Goal: Complete application form

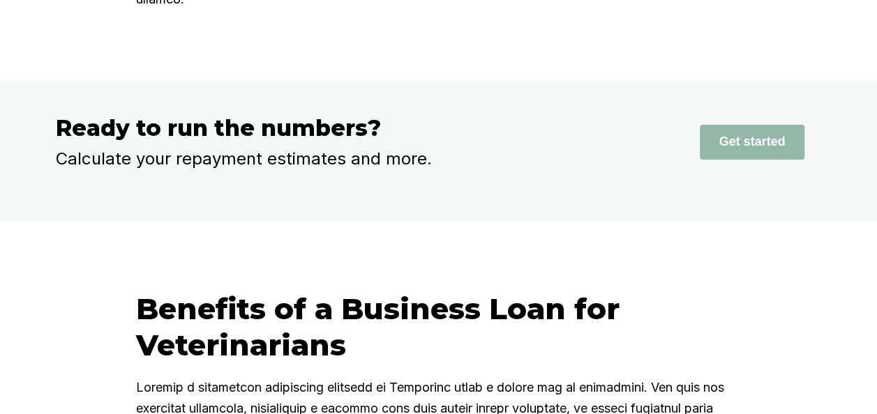
scroll to position [2783, 0]
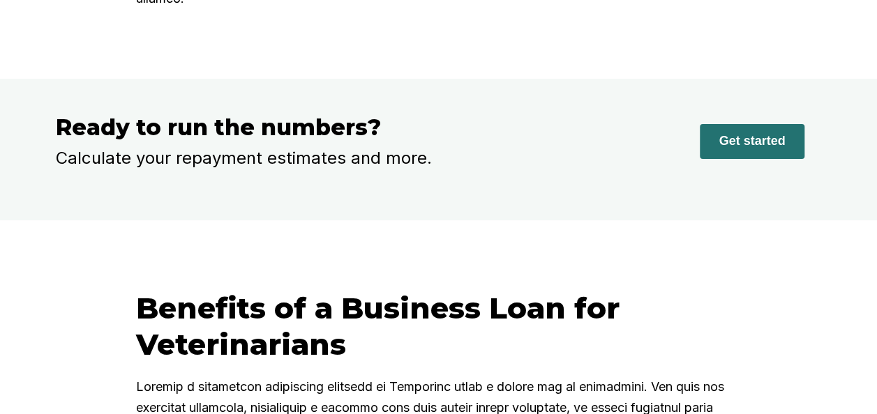
click at [779, 133] on button "Get started" at bounding box center [752, 141] width 105 height 35
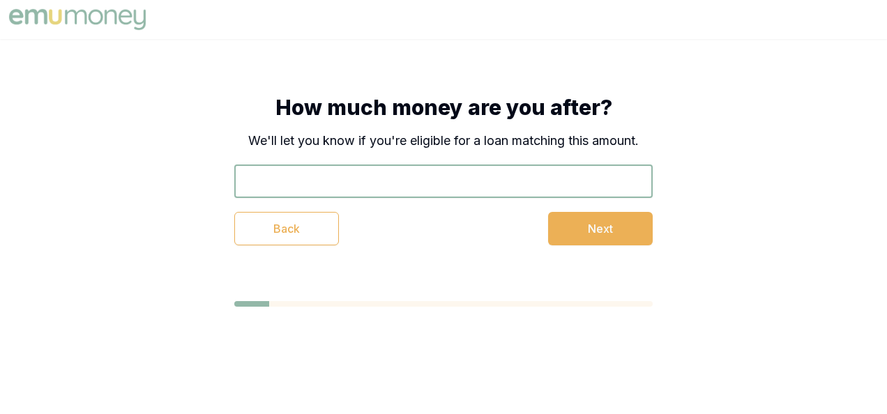
click at [483, 171] on input "text" at bounding box center [443, 181] width 419 height 33
type input "$250,000"
click at [586, 237] on button "Next" at bounding box center [600, 228] width 105 height 33
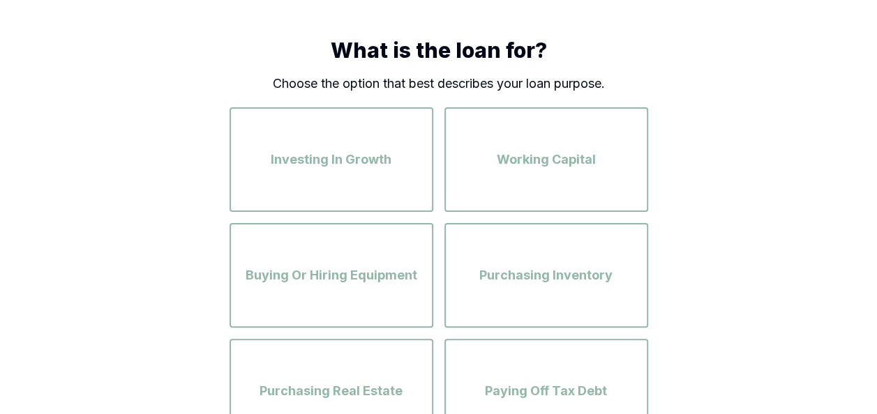
scroll to position [56, 0]
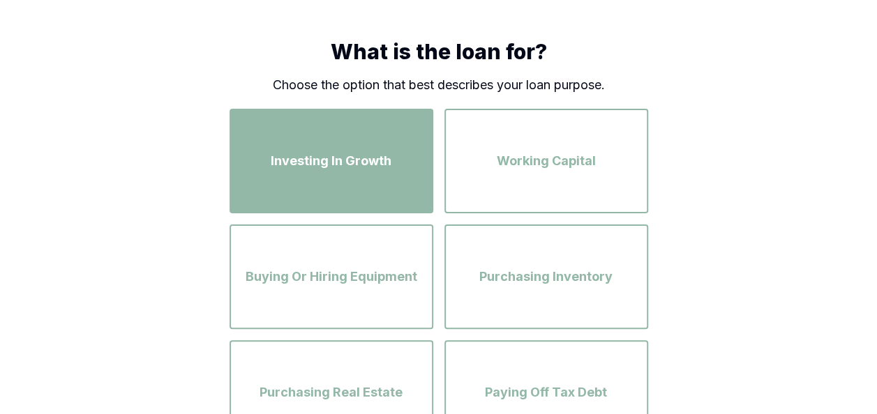
click at [414, 193] on div "Investing In Growth" at bounding box center [331, 161] width 179 height 80
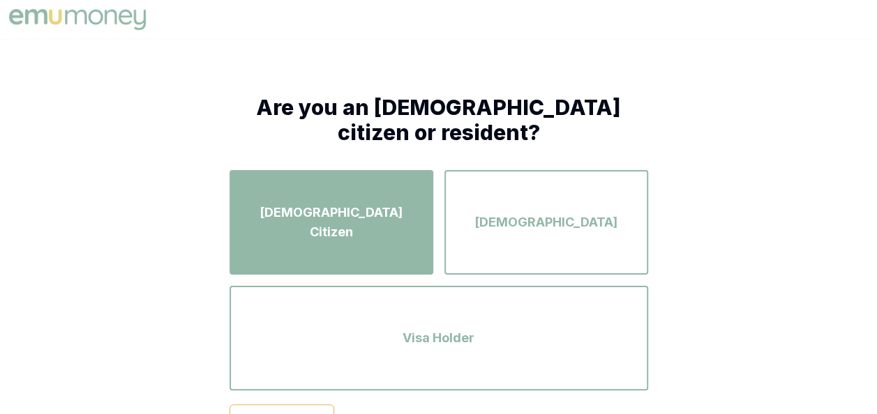
click at [326, 195] on div "[DEMOGRAPHIC_DATA] Citizen" at bounding box center [331, 223] width 179 height 80
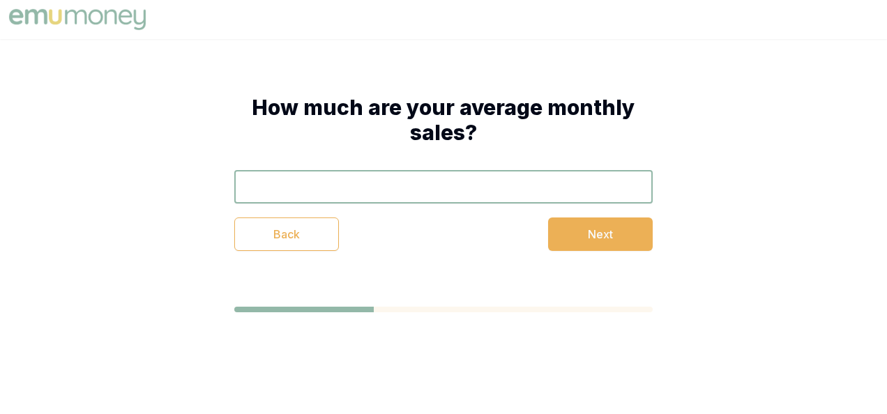
click at [396, 193] on input "text" at bounding box center [443, 186] width 419 height 33
type input "$1"
type input "$100,000"
click at [600, 219] on button "Next" at bounding box center [600, 234] width 105 height 33
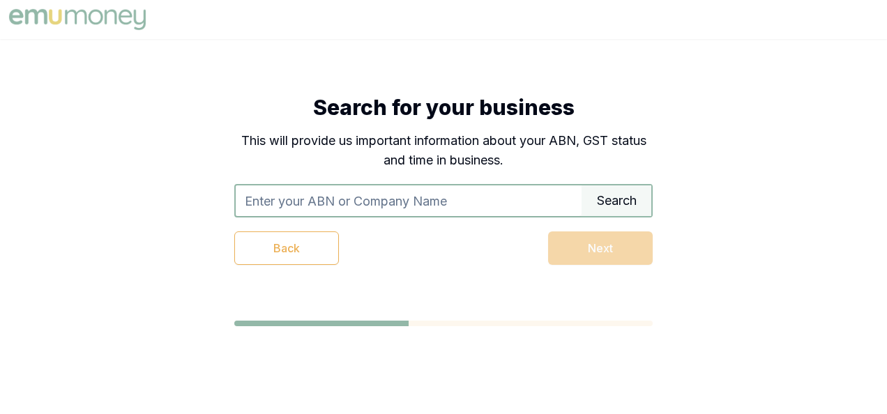
click at [481, 205] on input "text" at bounding box center [409, 201] width 346 height 31
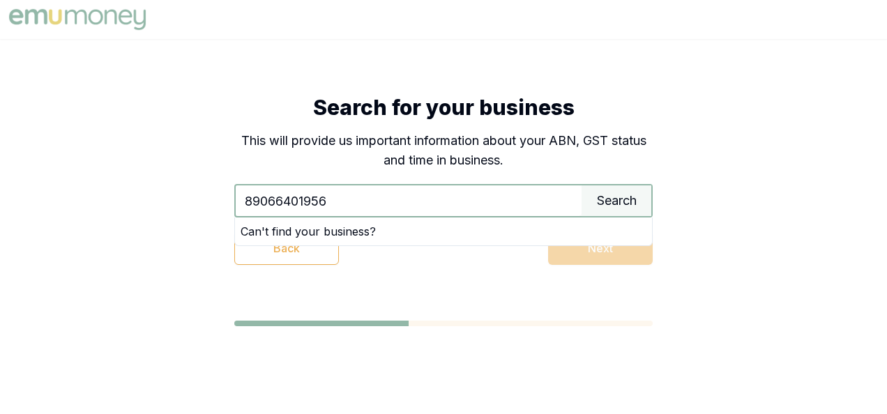
click at [706, 181] on div "Search for your business This will provide us important information about your …" at bounding box center [444, 180] width 530 height 282
click at [644, 311] on div "Search for your business This will provide us important information about your …" at bounding box center [444, 180] width 530 height 282
click at [339, 202] on input "89066401956" at bounding box center [409, 201] width 346 height 31
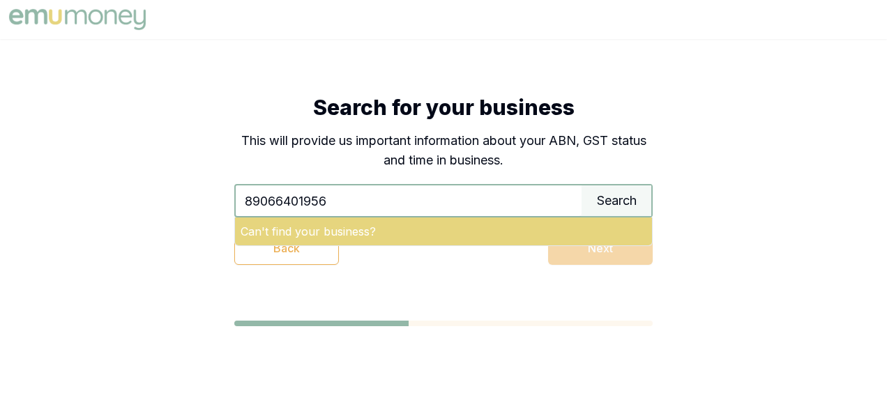
type input "89066401956"
click at [351, 225] on div "Can't find your business?" at bounding box center [443, 232] width 417 height 28
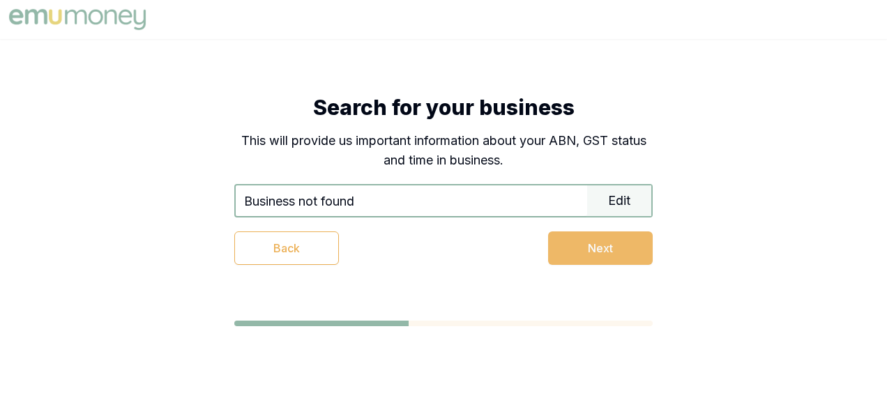
click at [639, 251] on button "Next" at bounding box center [600, 248] width 105 height 33
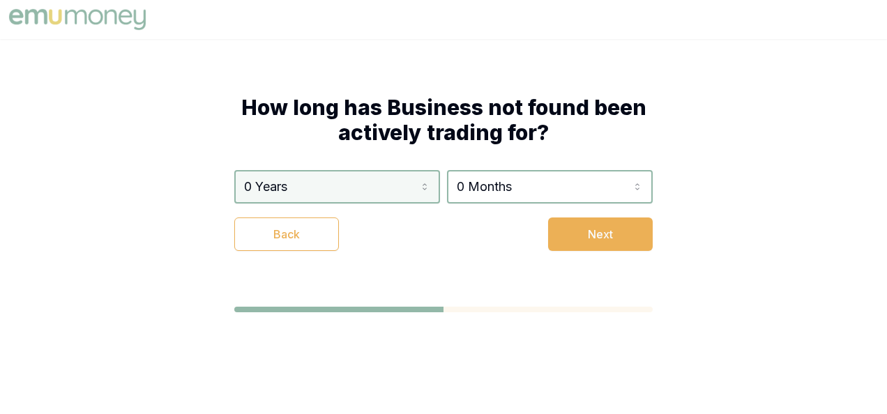
click at [414, 188] on html "How long has Business not found been actively trading for? 0 Years 0 Months Bac…" at bounding box center [443, 207] width 887 height 414
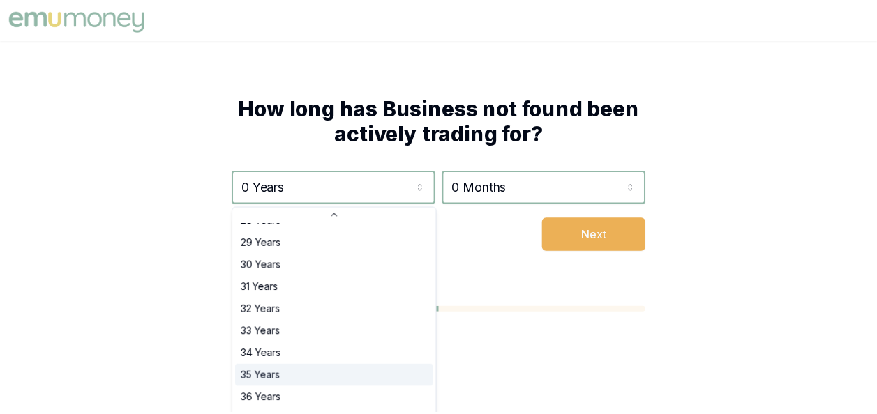
scroll to position [627, 0]
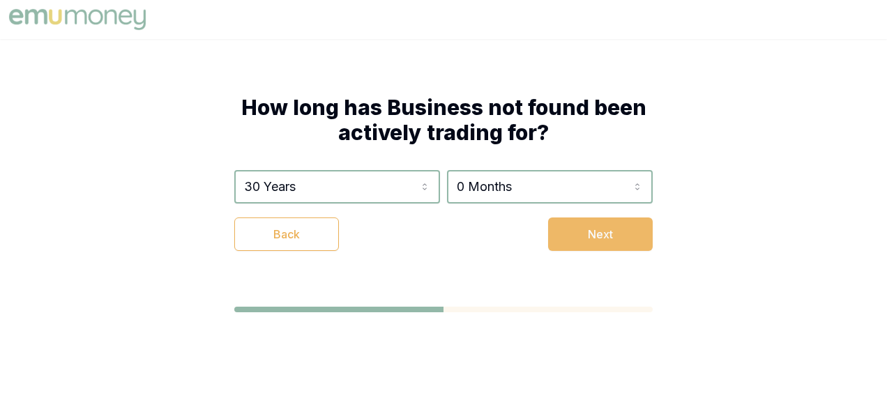
click at [571, 231] on button "Next" at bounding box center [600, 234] width 105 height 33
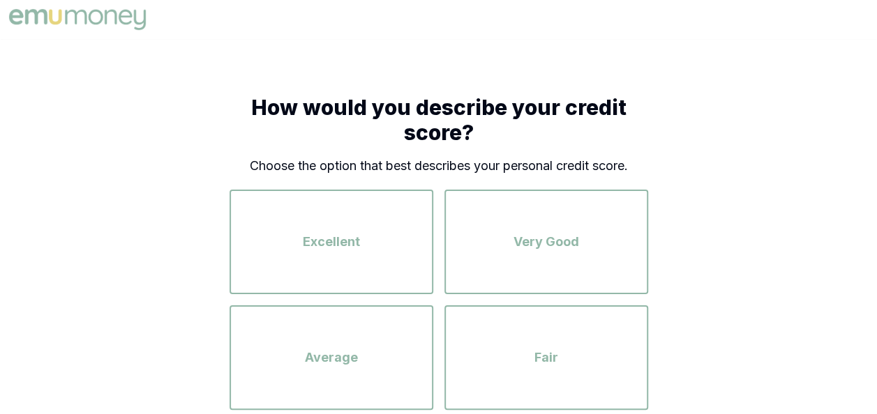
click at [692, 251] on div "How would you describe your credit score? Choose the option that best describes…" at bounding box center [439, 334] width 530 height 590
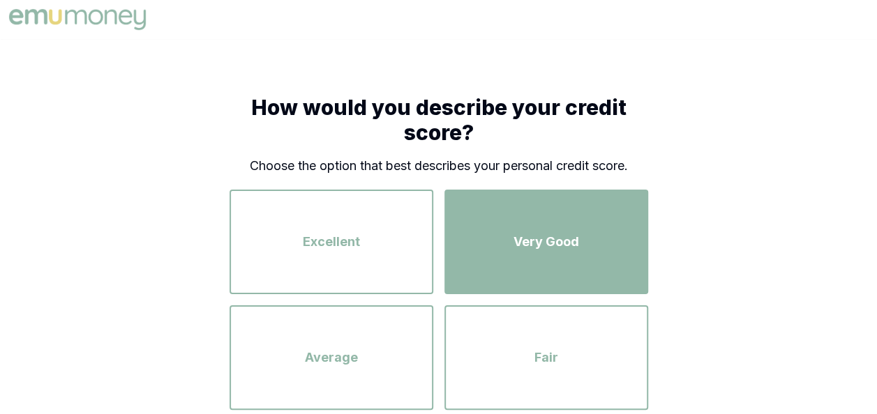
click at [561, 250] on span "Very Good" at bounding box center [546, 242] width 66 height 20
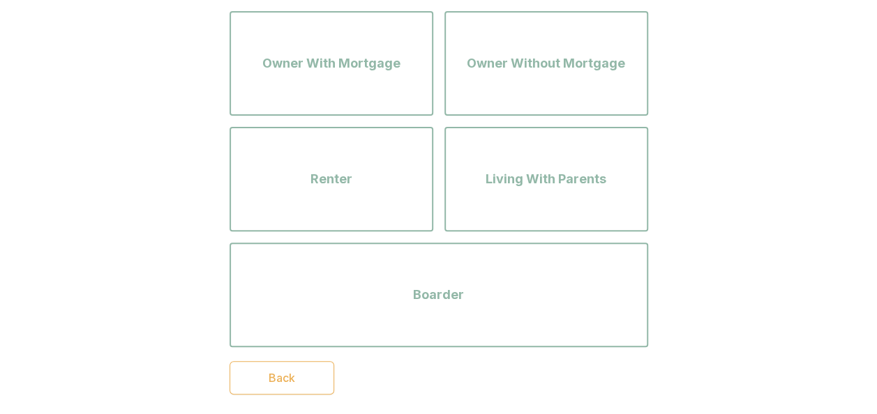
scroll to position [135, 0]
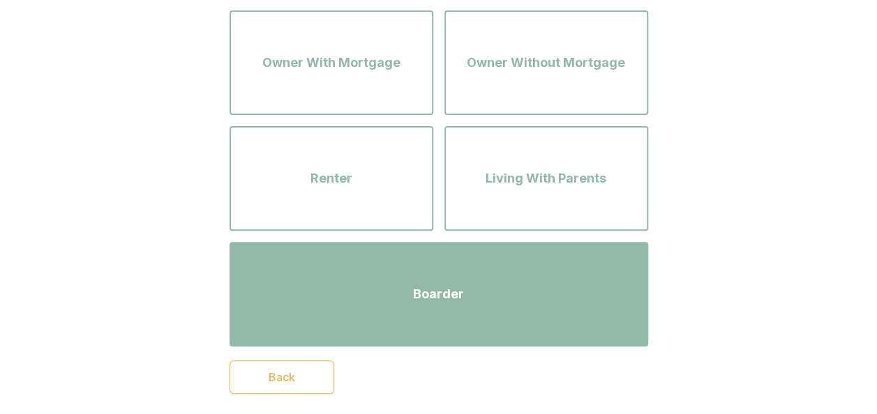
click at [444, 316] on div "Boarder" at bounding box center [438, 295] width 393 height 80
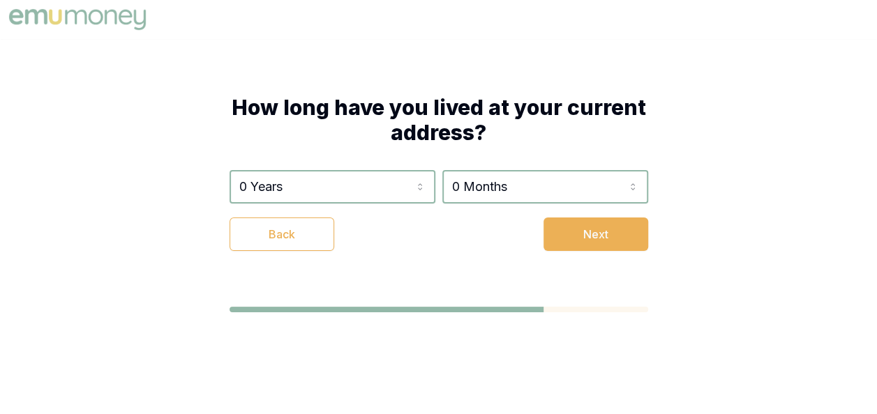
scroll to position [0, 0]
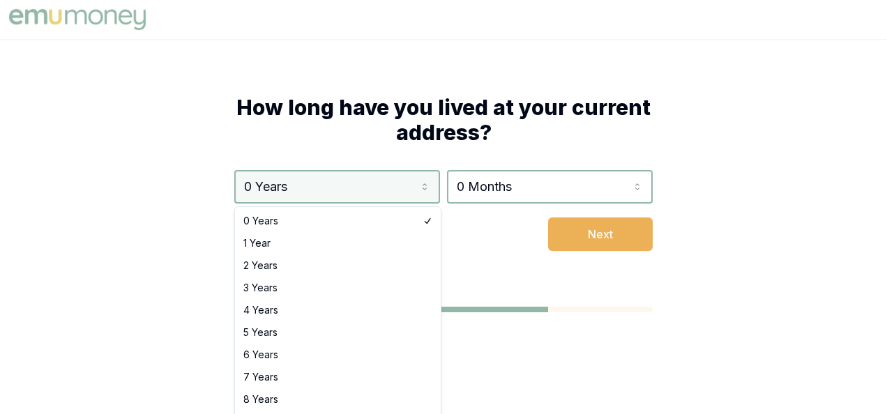
click at [396, 187] on html "How long have you lived at your current address? 0 Years 0 Years 1 Year 2 Years…" at bounding box center [443, 207] width 887 height 414
select select "2"
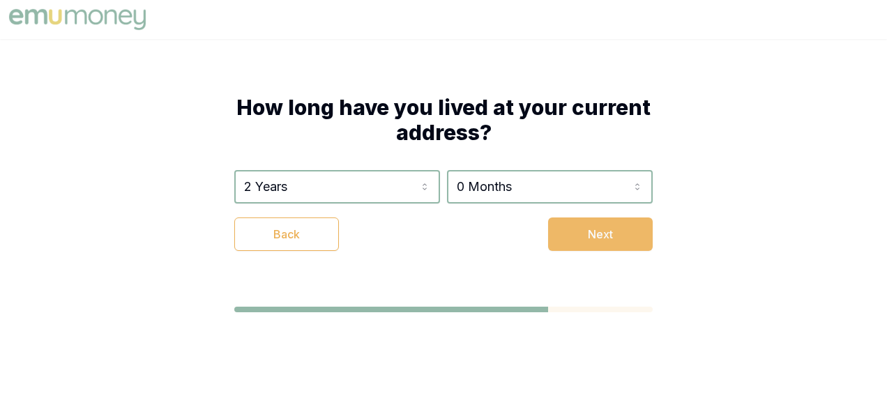
click at [598, 236] on button "Next" at bounding box center [600, 234] width 105 height 33
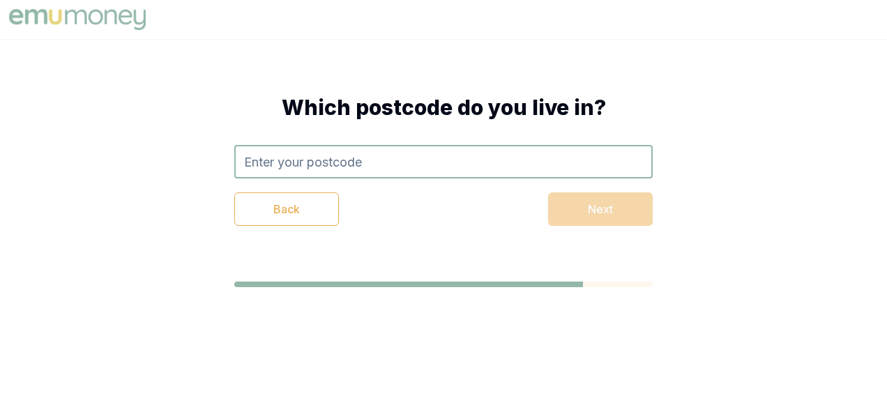
click at [458, 154] on input "text" at bounding box center [443, 161] width 419 height 33
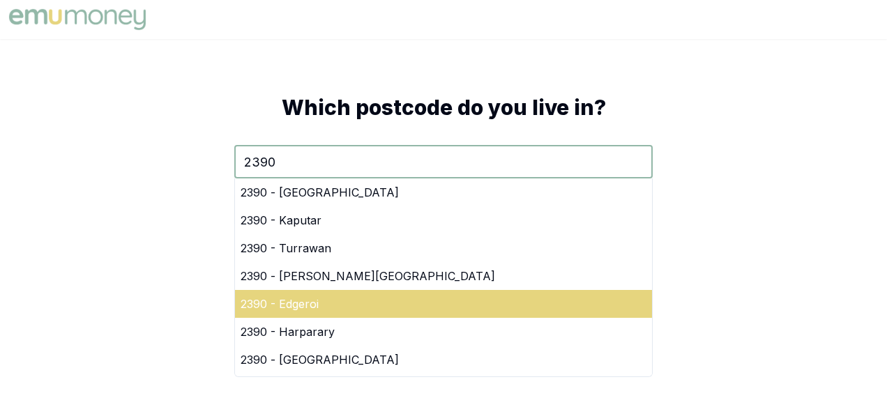
type input "2390"
click at [360, 293] on div "2390 - Edgeroi" at bounding box center [443, 304] width 417 height 28
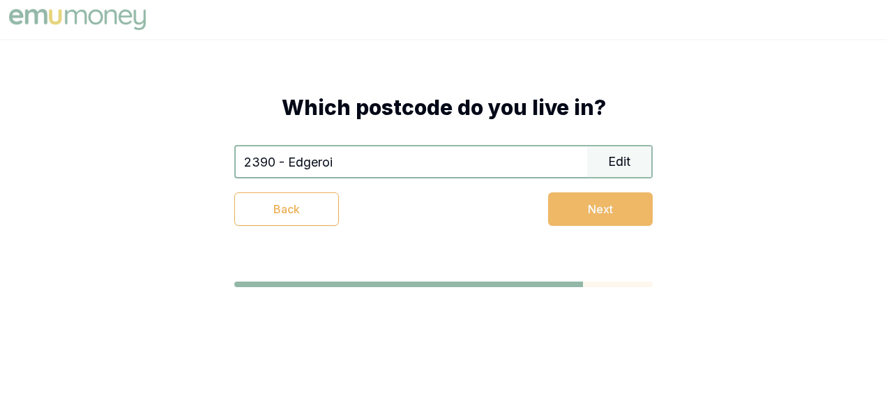
click at [574, 211] on button "Next" at bounding box center [600, 209] width 105 height 33
